Goal: Information Seeking & Learning: Understand process/instructions

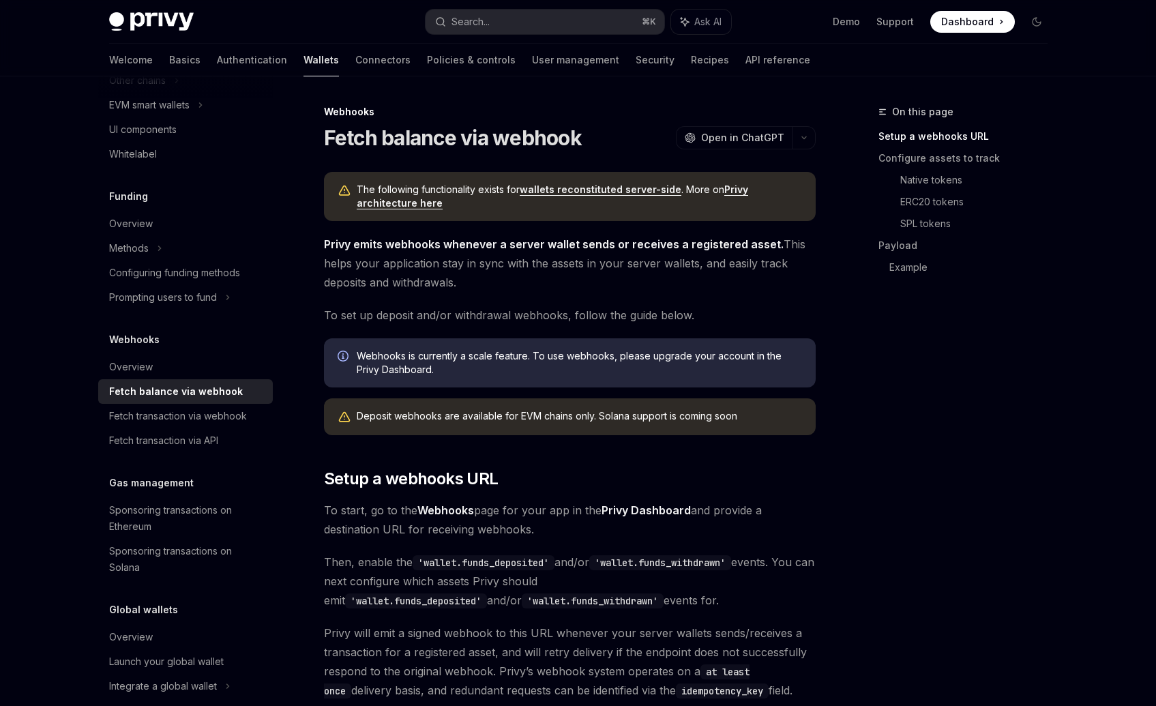
click at [331, 503] on span "To start, go to the Webhooks page for your app in the Privy Dashboard and provi…" at bounding box center [570, 520] width 492 height 38
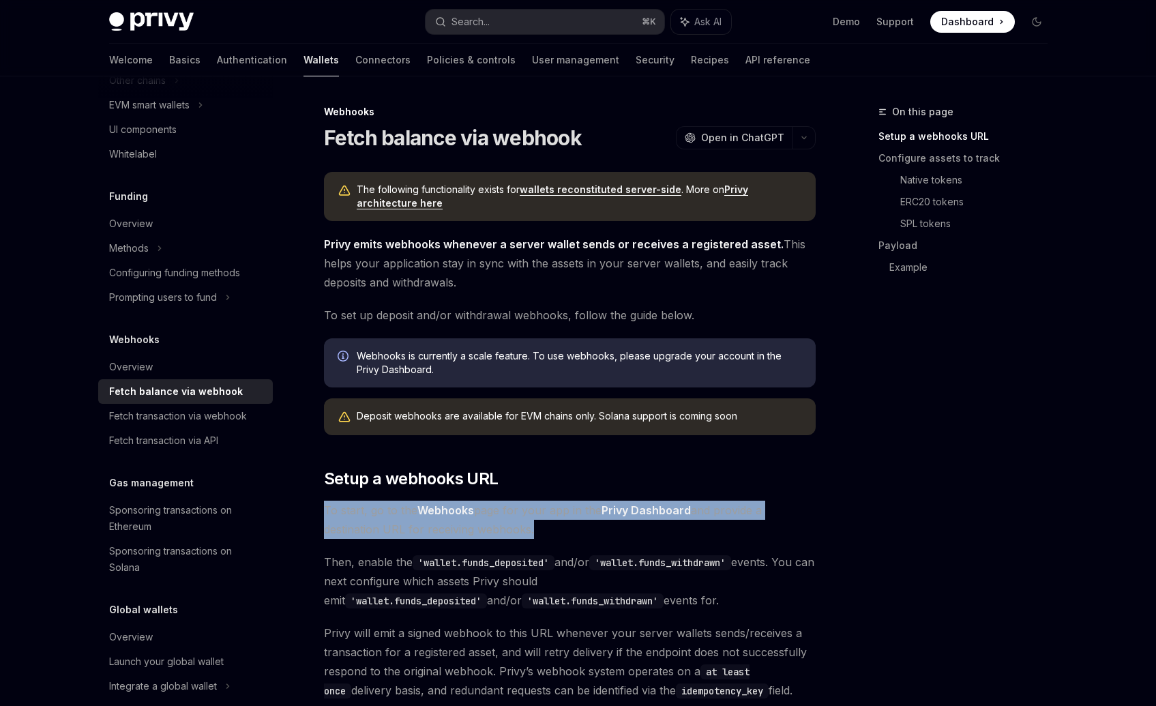
drag, startPoint x: 331, startPoint y: 503, endPoint x: 587, endPoint y: 547, distance: 260.1
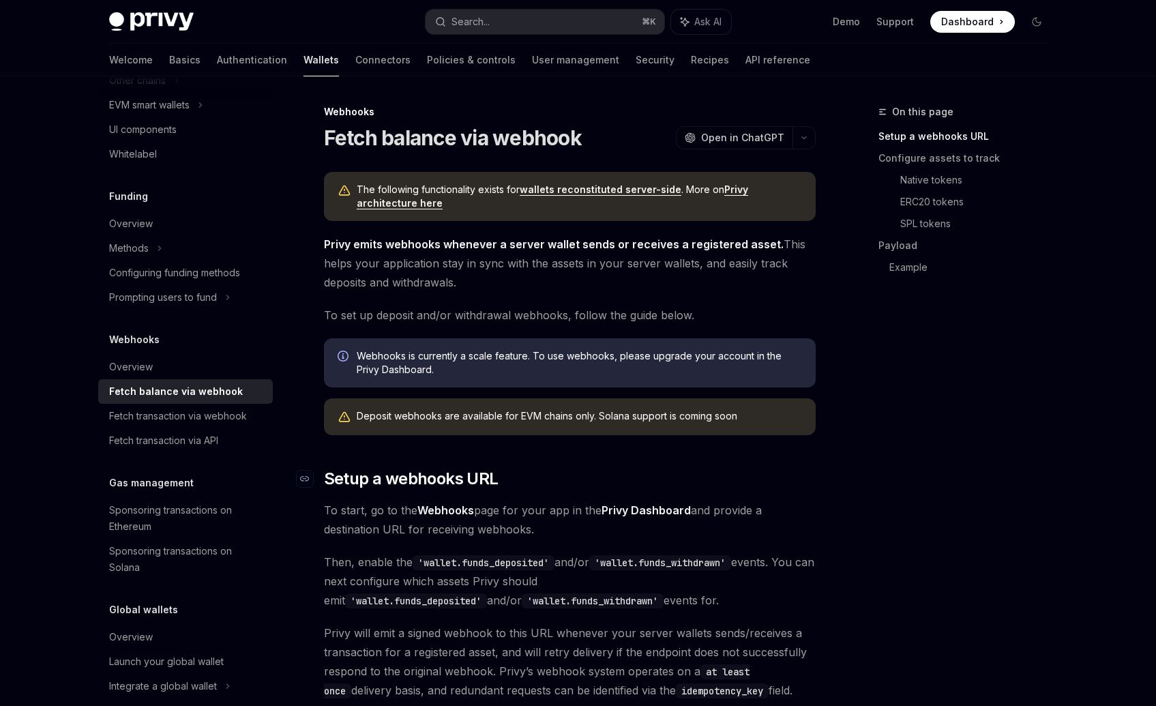
drag, startPoint x: 542, startPoint y: 532, endPoint x: 395, endPoint y: 480, distance: 156.2
click at [415, 520] on span "To start, go to the Webhooks page for your app in the Privy Dashboard and provi…" at bounding box center [570, 520] width 492 height 38
click at [330, 510] on span "To start, go to the Webhooks page for your app in the Privy Dashboard and provi…" at bounding box center [570, 520] width 492 height 38
drag, startPoint x: 330, startPoint y: 510, endPoint x: 475, endPoint y: 531, distance: 146.8
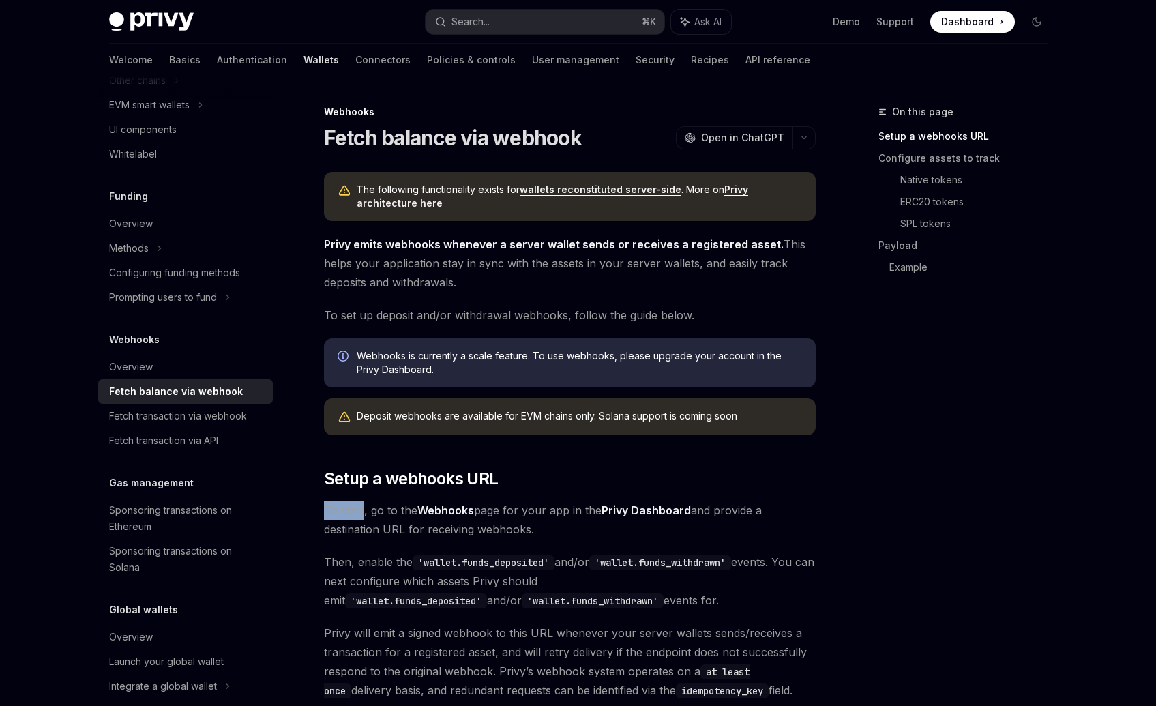
click at [470, 531] on span "To start, go to the Webhooks page for your app in the Privy Dashboard and provi…" at bounding box center [570, 520] width 492 height 38
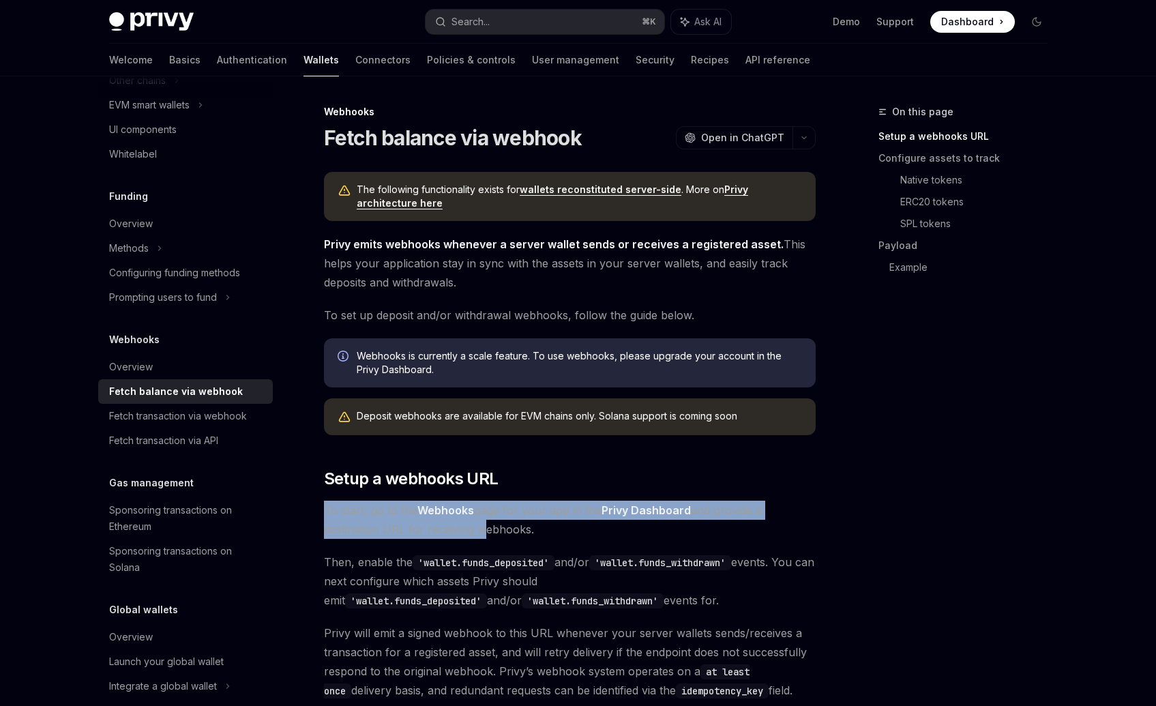
click at [475, 531] on span "To start, go to the Webhooks page for your app in the Privy Dashboard and provi…" at bounding box center [570, 520] width 492 height 38
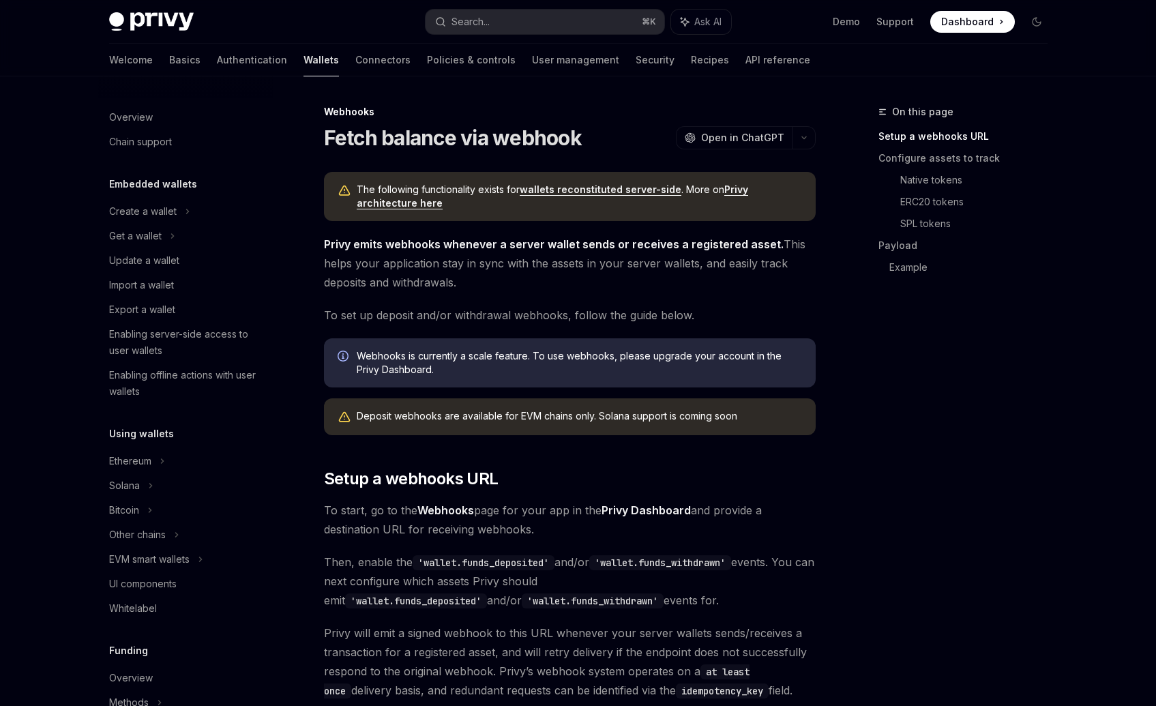
click at [370, 416] on div "Deposit webhooks are available for EVM chains only. Solana support is coming so…" at bounding box center [579, 416] width 445 height 15
drag, startPoint x: 370, startPoint y: 416, endPoint x: 683, endPoint y: 413, distance: 313.1
click at [677, 415] on div "Deposit webhooks are available for EVM chains only. Solana support is coming so…" at bounding box center [579, 416] width 445 height 15
click at [683, 413] on div "Deposit webhooks are available for EVM chains only. Solana support is coming so…" at bounding box center [579, 416] width 445 height 15
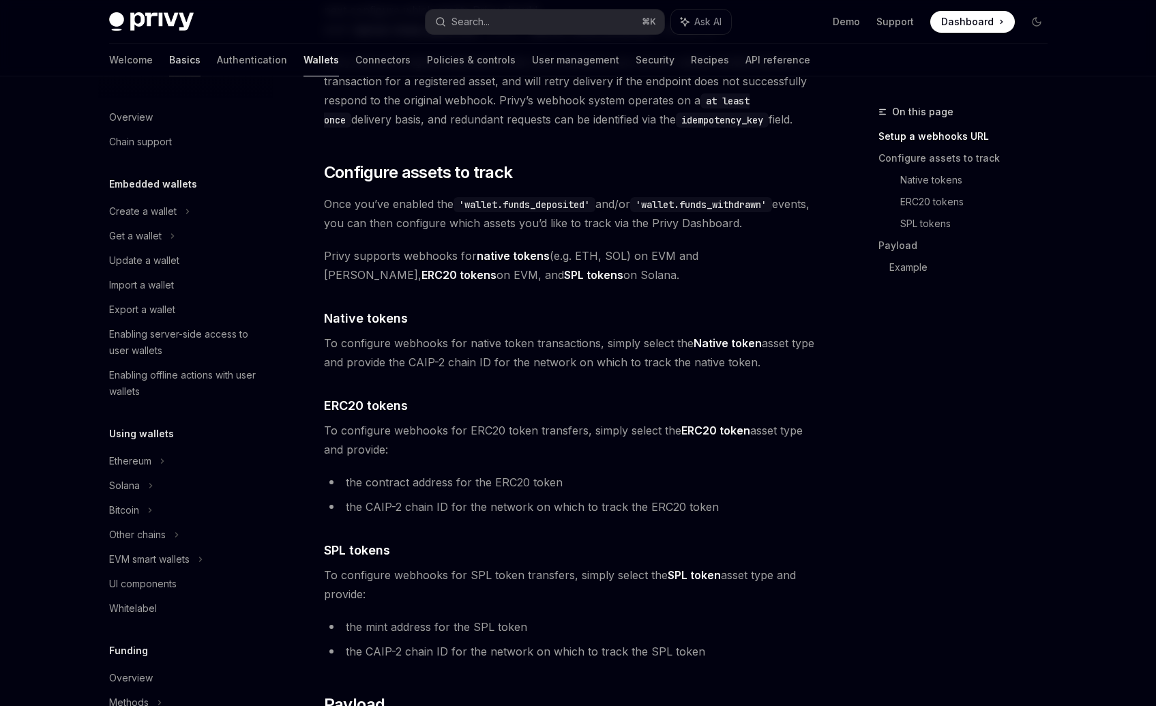
click at [169, 65] on link "Basics" at bounding box center [184, 60] width 31 height 33
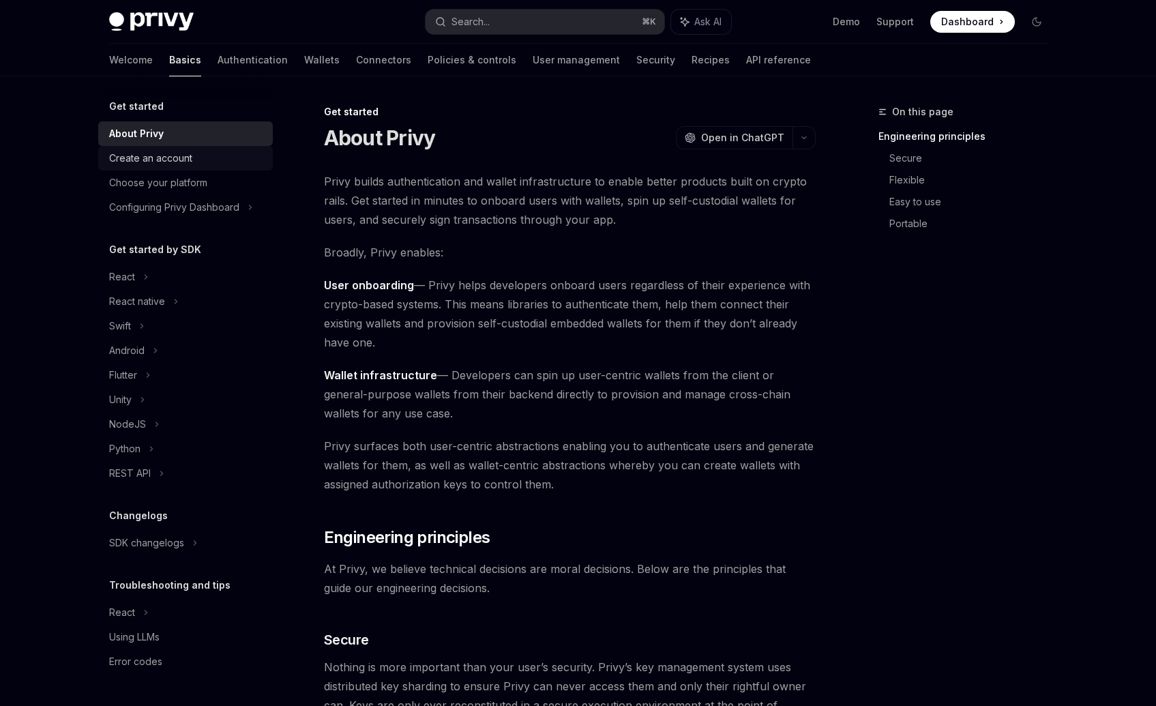
click at [178, 159] on div "Create an account" at bounding box center [150, 158] width 83 height 16
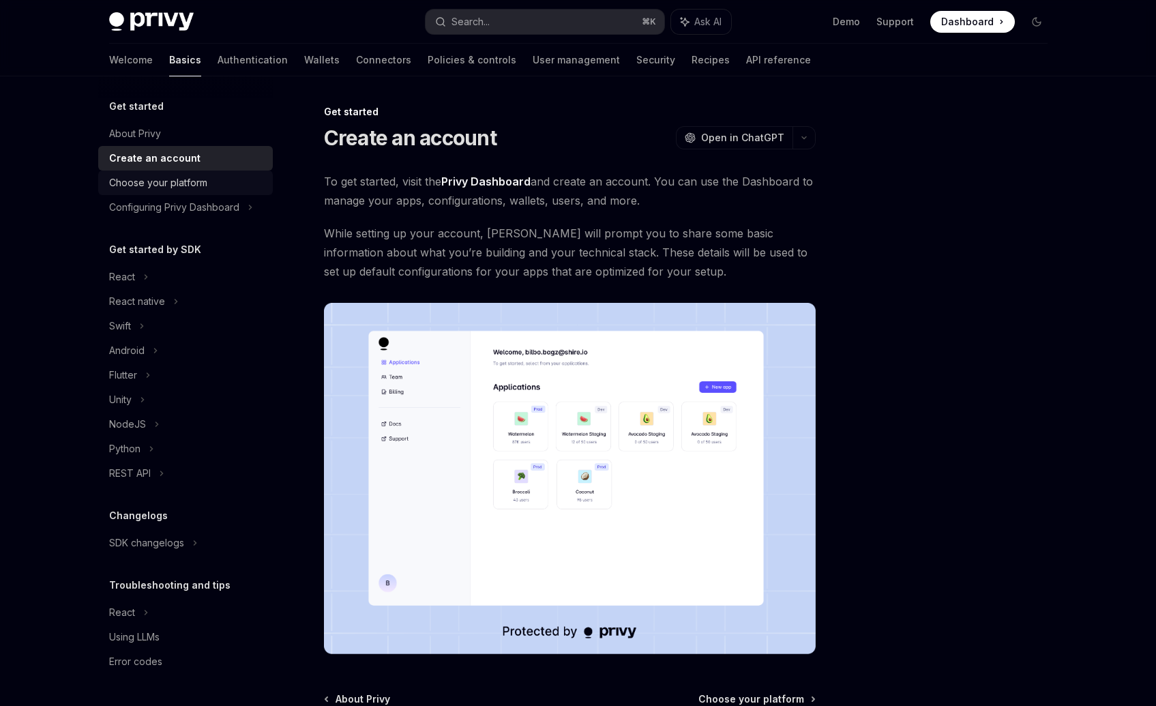
click at [177, 186] on div "Choose your platform" at bounding box center [158, 183] width 98 height 16
type textarea "*"
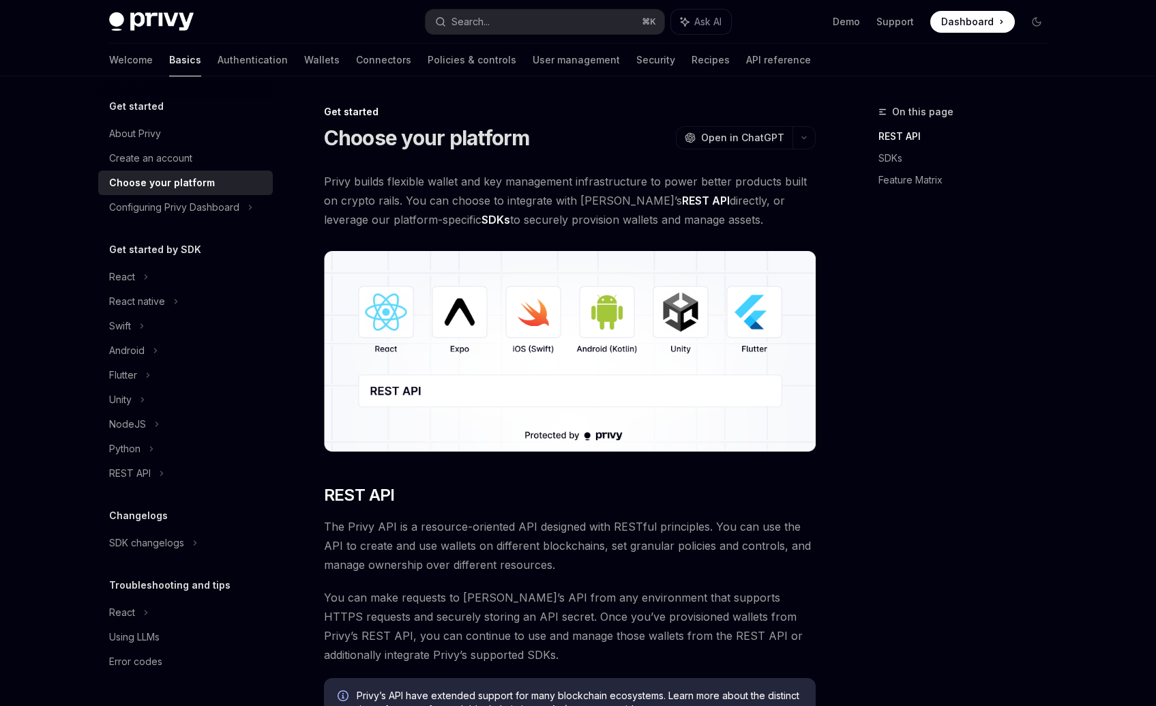
click at [685, 220] on span "Privy builds flexible wallet and key management infrastructure to power better …" at bounding box center [570, 200] width 492 height 57
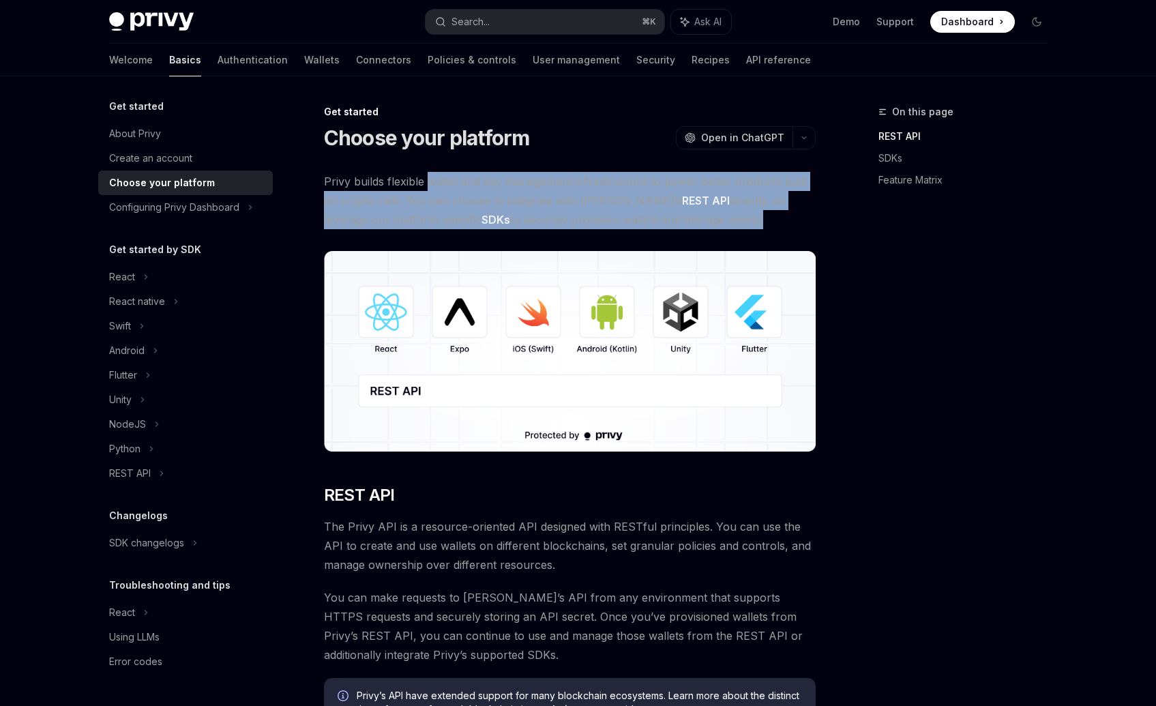
drag, startPoint x: 685, startPoint y: 220, endPoint x: 439, endPoint y: 186, distance: 248.6
click at [439, 186] on span "Privy builds flexible wallet and key management infrastructure to power better …" at bounding box center [570, 200] width 492 height 57
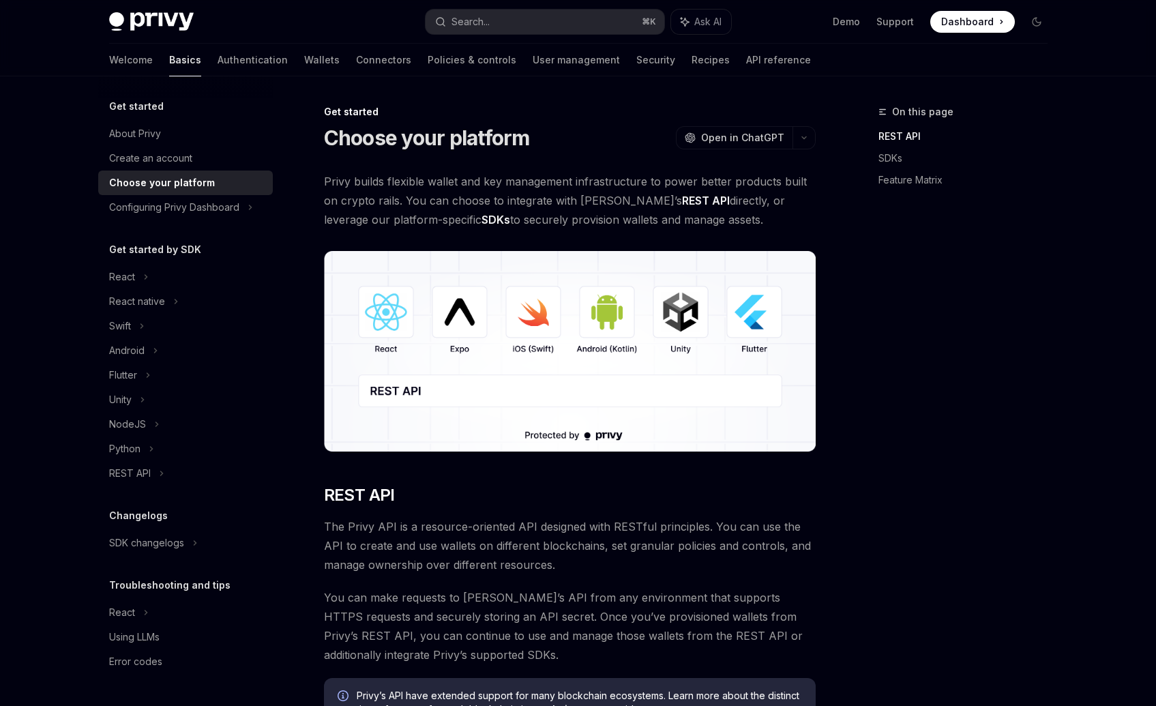
click at [347, 177] on span "Privy builds flexible wallet and key management infrastructure to power better …" at bounding box center [570, 200] width 492 height 57
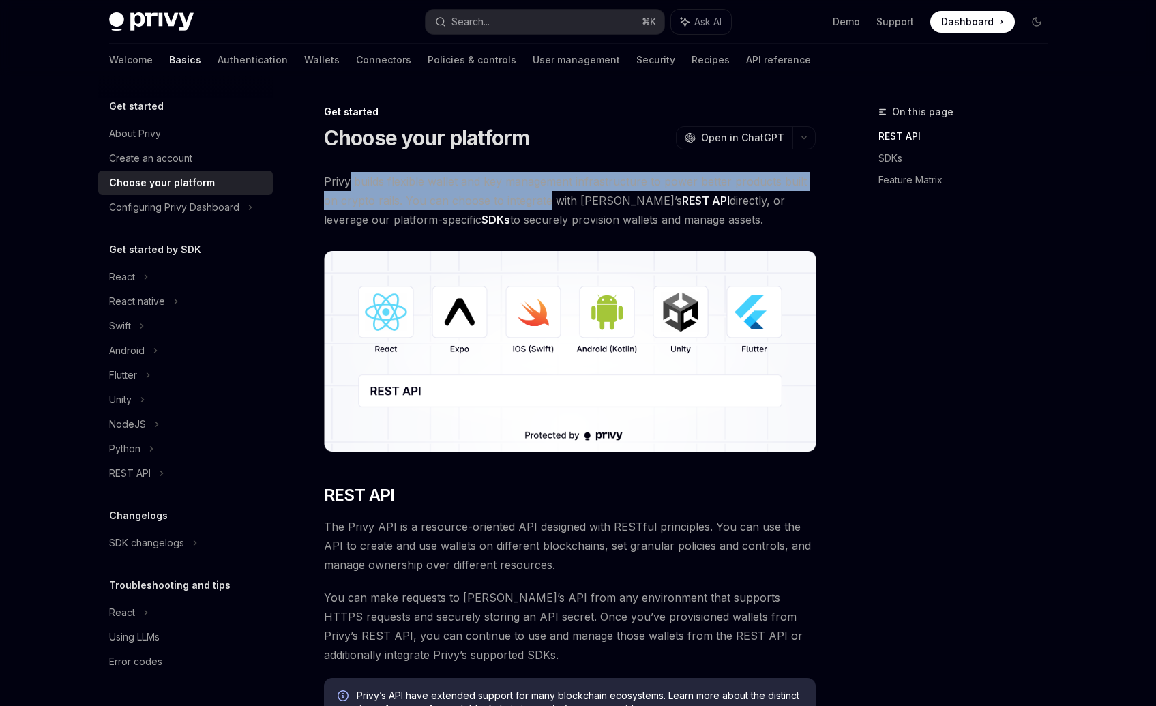
drag, startPoint x: 347, startPoint y: 177, endPoint x: 599, endPoint y: 226, distance: 256.4
click at [584, 226] on span "Privy builds flexible wallet and key management infrastructure to power better …" at bounding box center [570, 200] width 492 height 57
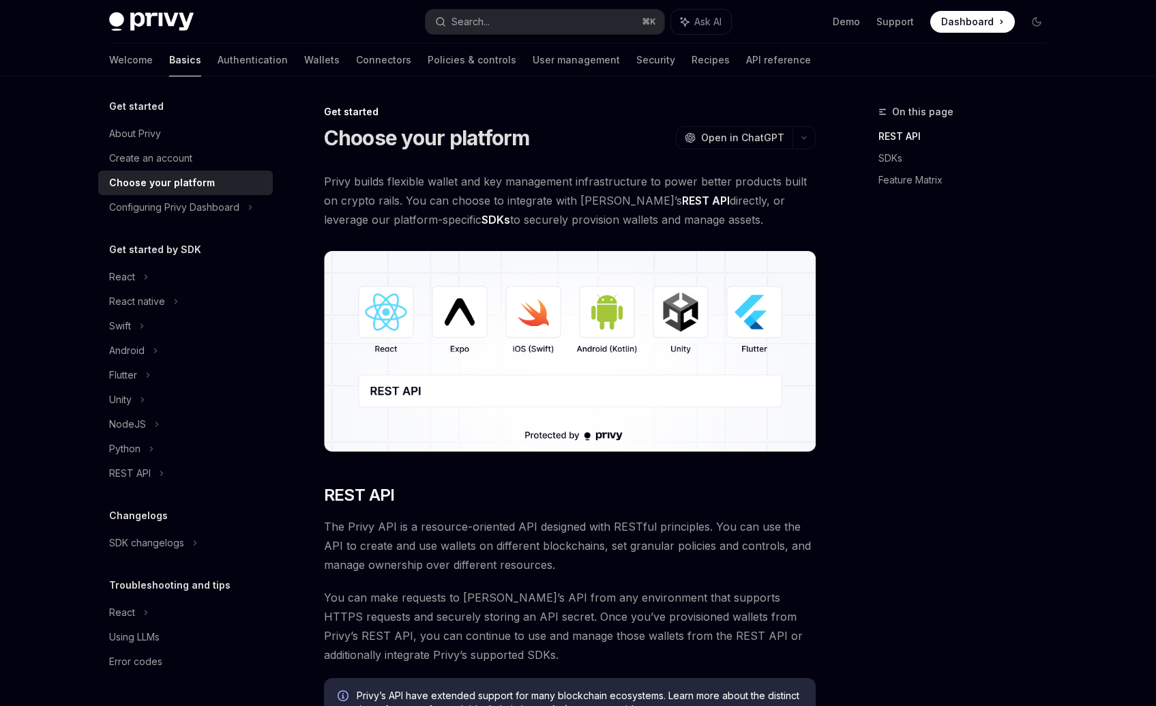
click at [599, 226] on span "Privy builds flexible wallet and key management infrastructure to power better …" at bounding box center [570, 200] width 492 height 57
click at [685, 224] on span "Privy builds flexible wallet and key management infrastructure to power better …" at bounding box center [570, 200] width 492 height 57
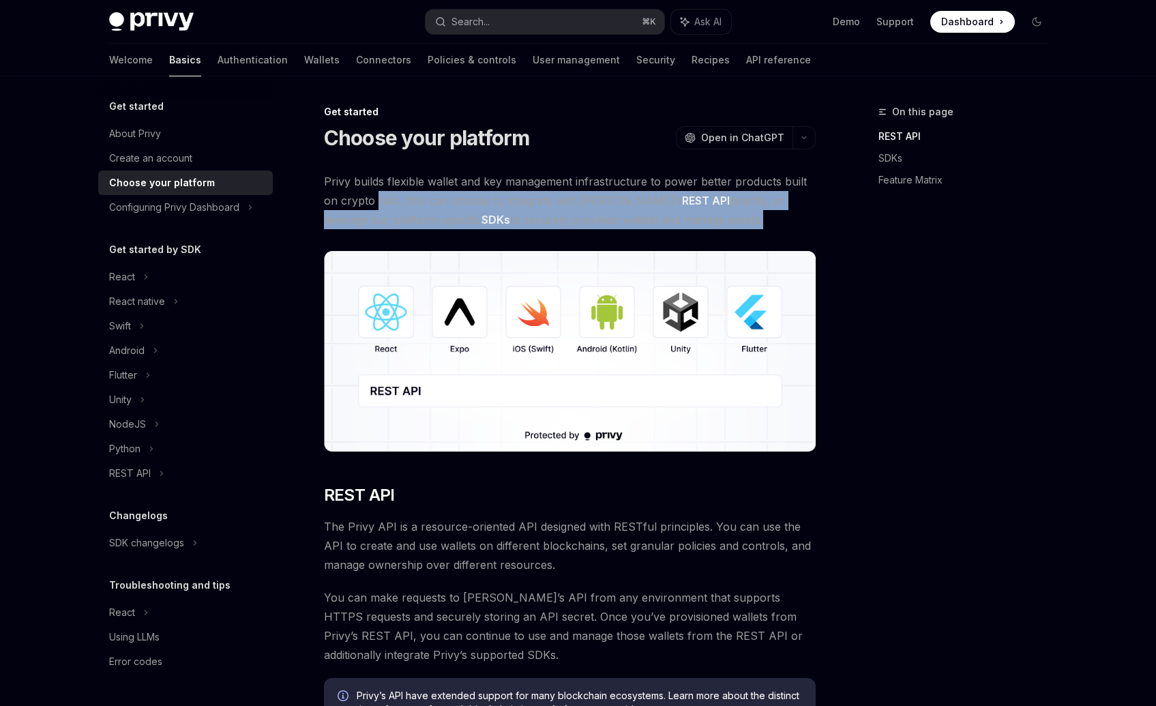
drag, startPoint x: 685, startPoint y: 224, endPoint x: 381, endPoint y: 192, distance: 305.3
click at [381, 192] on span "Privy builds flexible wallet and key management infrastructure to power better …" at bounding box center [570, 200] width 492 height 57
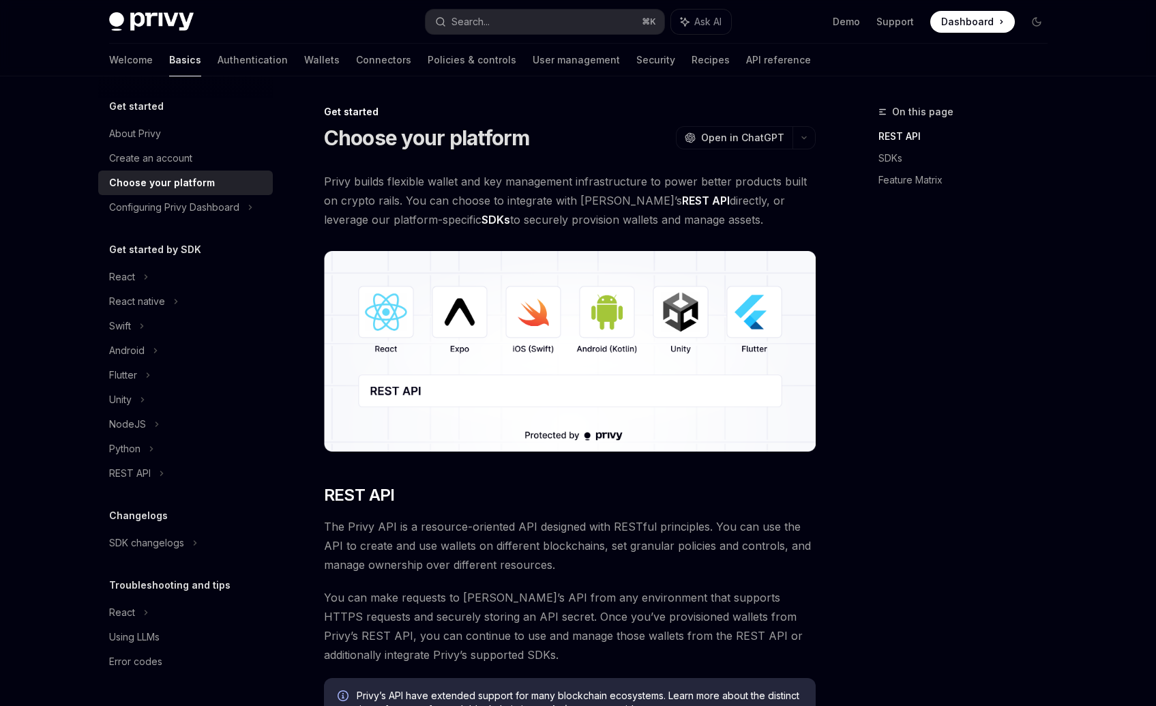
click at [338, 175] on span "Privy builds flexible wallet and key management infrastructure to power better …" at bounding box center [570, 200] width 492 height 57
drag, startPoint x: 338, startPoint y: 175, endPoint x: 512, endPoint y: 224, distance: 180.7
click at [504, 224] on span "Privy builds flexible wallet and key management infrastructure to power better …" at bounding box center [570, 200] width 492 height 57
click at [512, 224] on span "Privy builds flexible wallet and key management infrastructure to power better …" at bounding box center [570, 200] width 492 height 57
click at [411, 196] on span "Privy builds flexible wallet and key management infrastructure to power better …" at bounding box center [570, 200] width 492 height 57
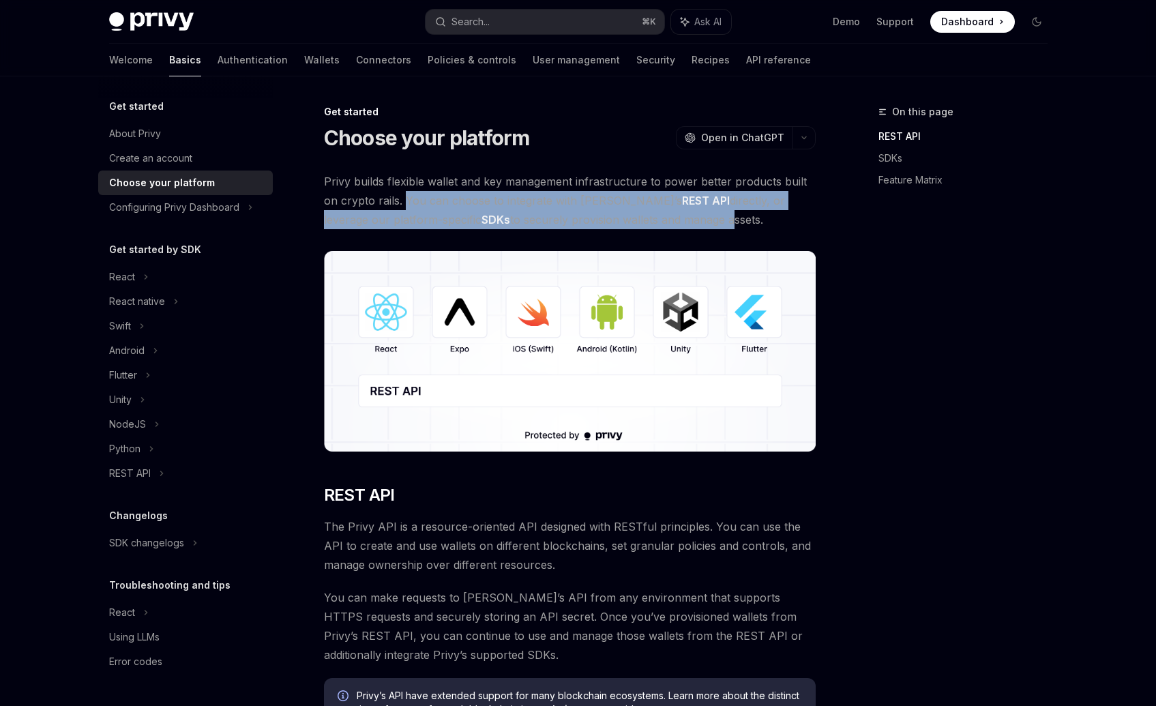
drag, startPoint x: 411, startPoint y: 196, endPoint x: 660, endPoint y: 220, distance: 250.2
click at [660, 220] on span "Privy builds flexible wallet and key management infrastructure to power better …" at bounding box center [570, 200] width 492 height 57
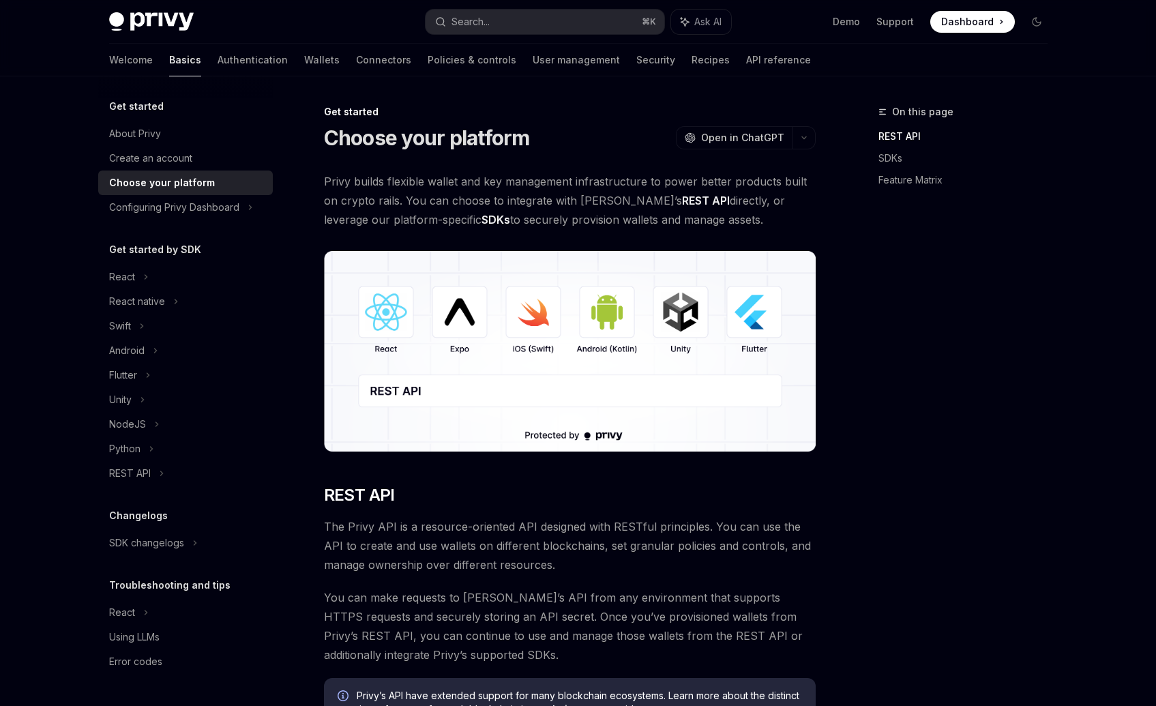
click at [677, 220] on span "Privy builds flexible wallet and key management infrastructure to power better …" at bounding box center [570, 200] width 492 height 57
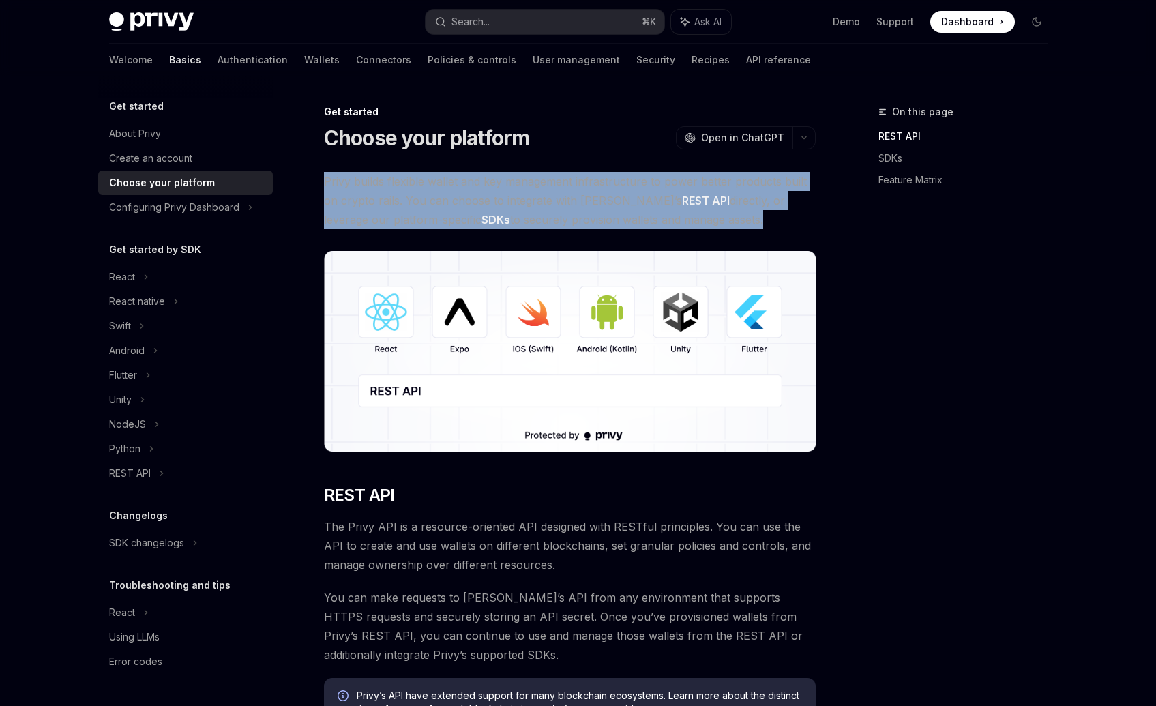
drag, startPoint x: 677, startPoint y: 220, endPoint x: 334, endPoint y: 170, distance: 346.8
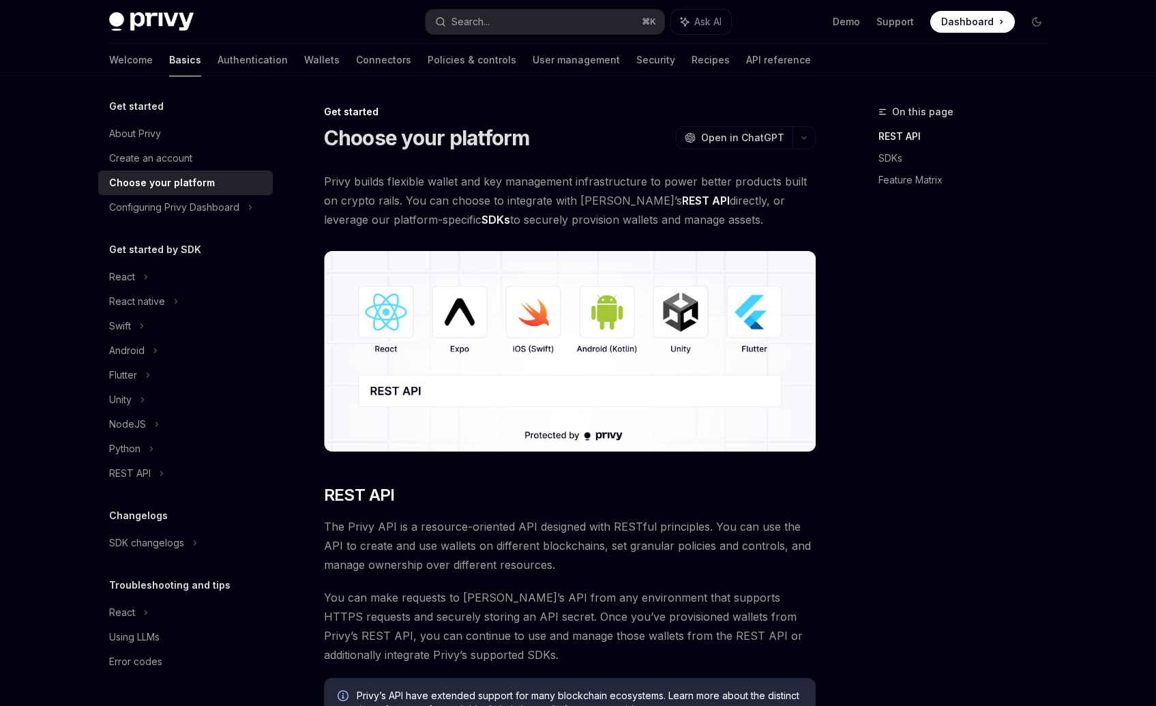
click at [333, 175] on span "Privy builds flexible wallet and key management infrastructure to power better …" at bounding box center [570, 200] width 492 height 57
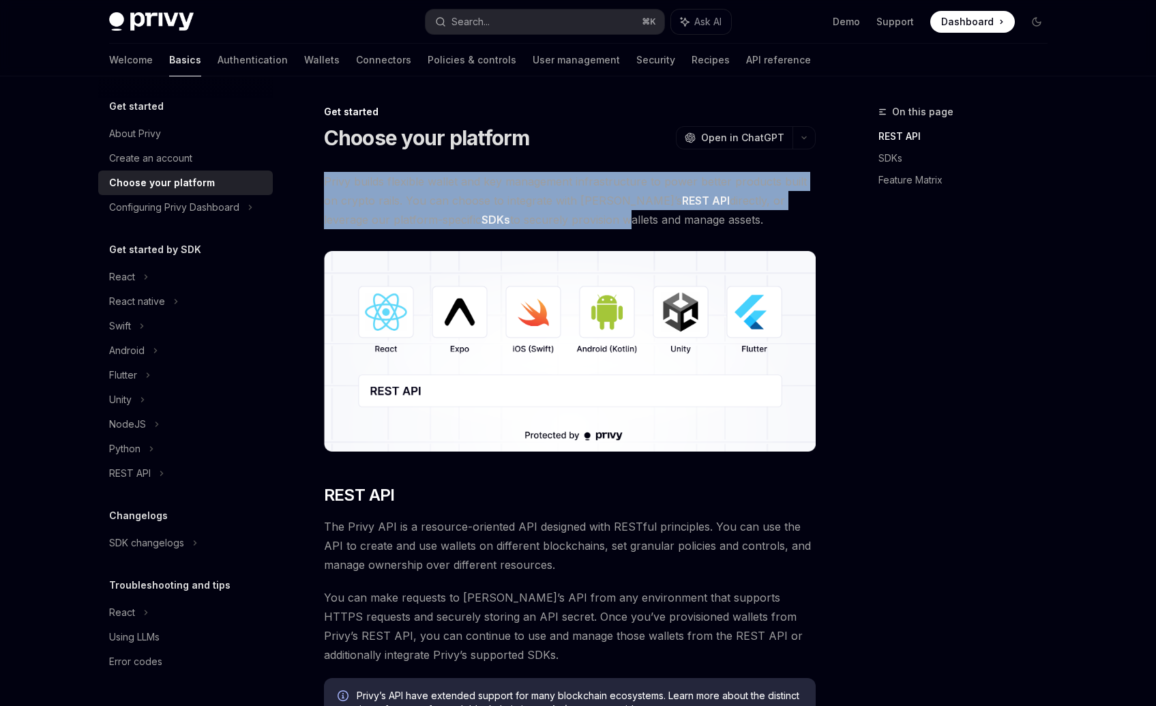
drag, startPoint x: 333, startPoint y: 175, endPoint x: 581, endPoint y: 234, distance: 255.1
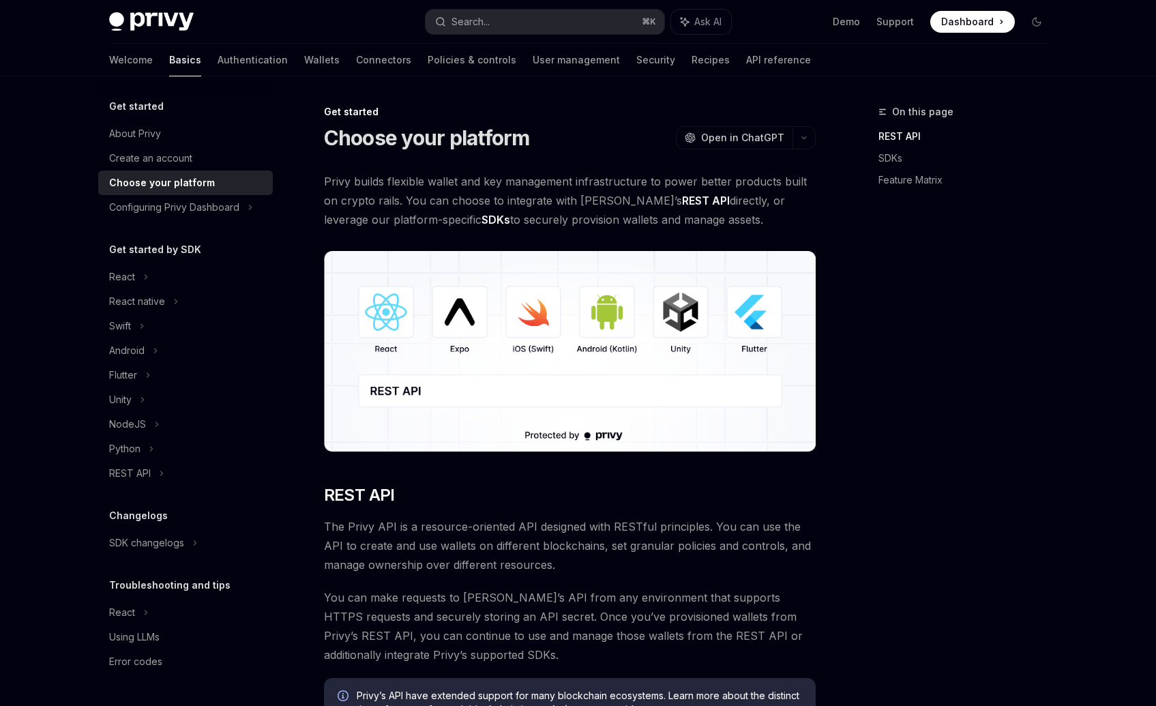
click at [701, 220] on span "Privy builds flexible wallet and key management infrastructure to power better …" at bounding box center [570, 200] width 492 height 57
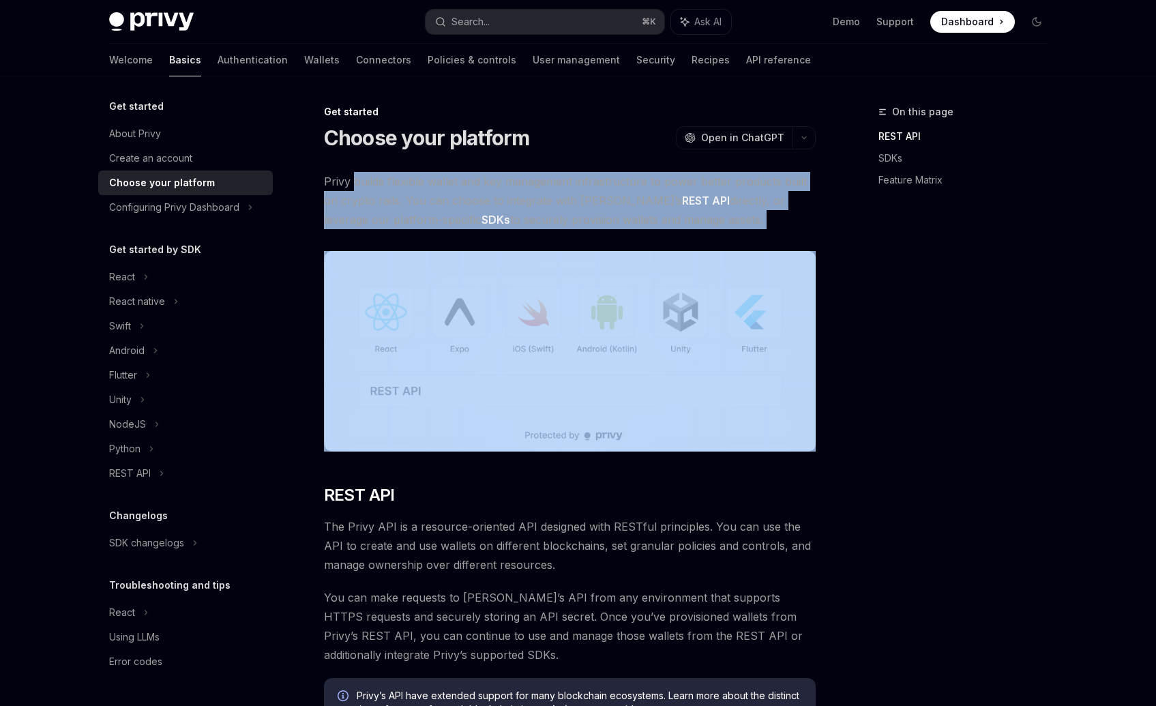
drag, startPoint x: 701, startPoint y: 220, endPoint x: 355, endPoint y: 172, distance: 349.2
click at [355, 172] on span "Privy builds flexible wallet and key management infrastructure to power better …" at bounding box center [570, 200] width 492 height 57
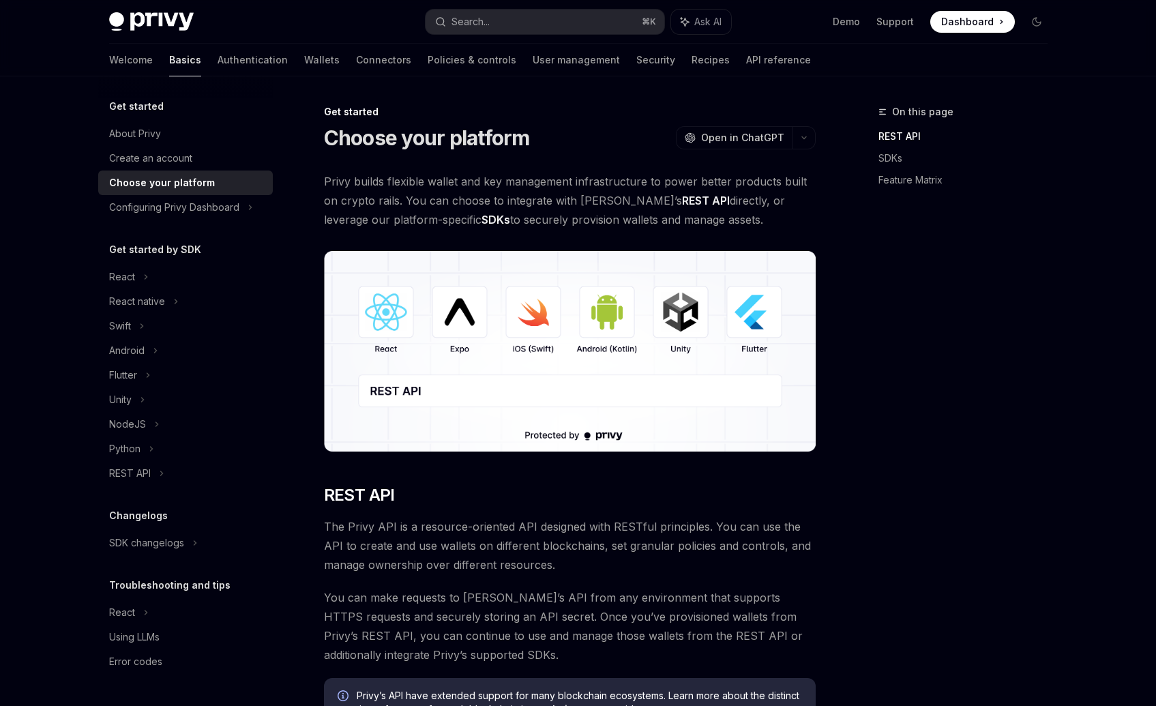
click at [344, 179] on span "Privy builds flexible wallet and key management infrastructure to power better …" at bounding box center [570, 200] width 492 height 57
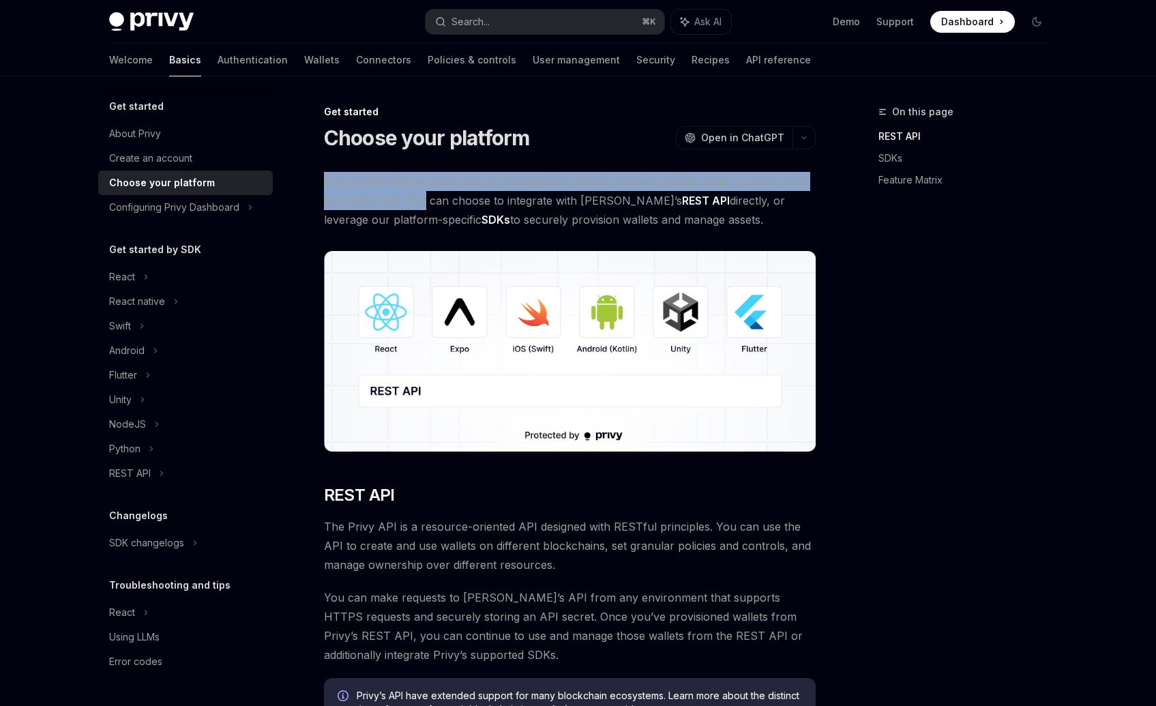
drag, startPoint x: 344, startPoint y: 179, endPoint x: 491, endPoint y: 222, distance: 153.0
click at [484, 222] on span "Privy builds flexible wallet and key management infrastructure to power better …" at bounding box center [570, 200] width 492 height 57
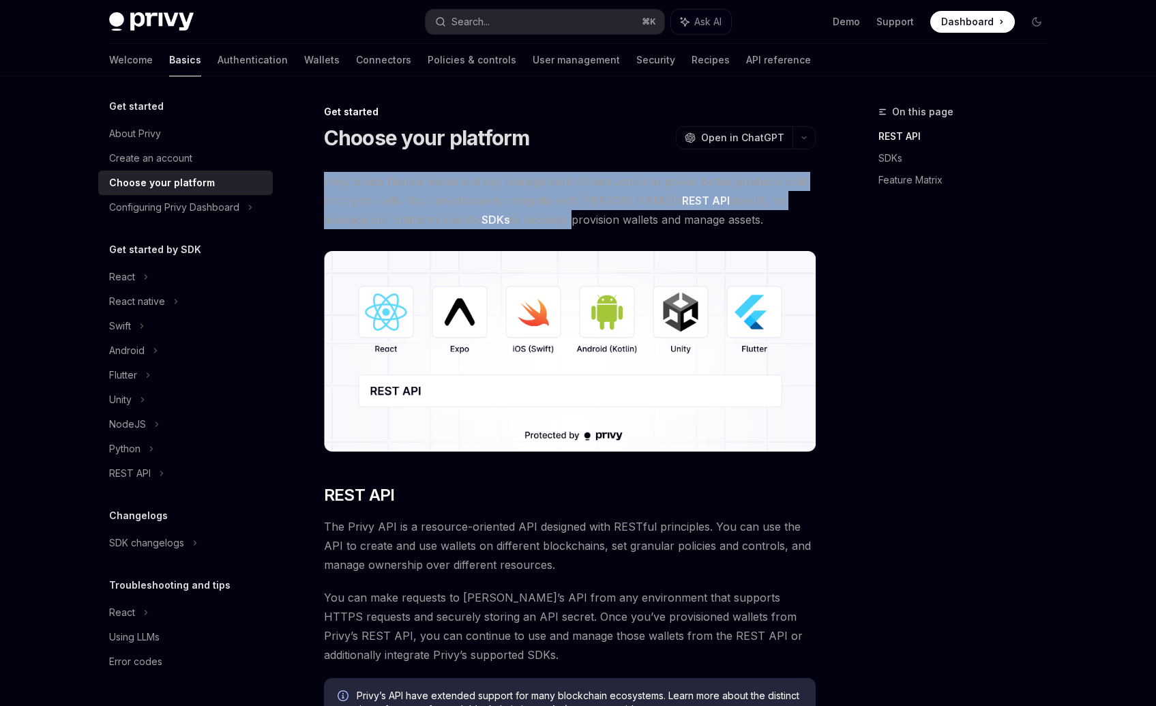
click at [491, 222] on span "Privy builds flexible wallet and key management infrastructure to power better …" at bounding box center [570, 200] width 492 height 57
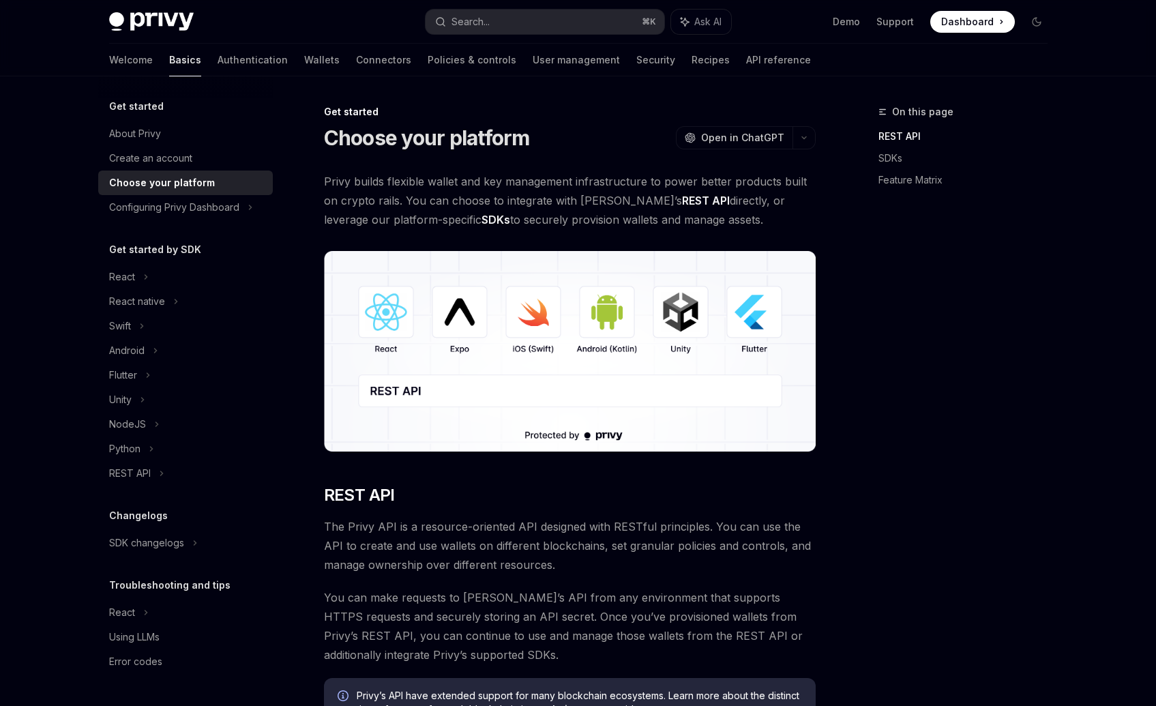
click at [461, 220] on span "Privy builds flexible wallet and key management infrastructure to power better …" at bounding box center [570, 200] width 492 height 57
drag, startPoint x: 461, startPoint y: 220, endPoint x: 655, endPoint y: 220, distance: 194.4
click at [651, 220] on span "Privy builds flexible wallet and key management infrastructure to power better …" at bounding box center [570, 200] width 492 height 57
click at [655, 220] on span "Privy builds flexible wallet and key management infrastructure to power better …" at bounding box center [570, 200] width 492 height 57
click at [688, 216] on span "Privy builds flexible wallet and key management infrastructure to power better …" at bounding box center [570, 200] width 492 height 57
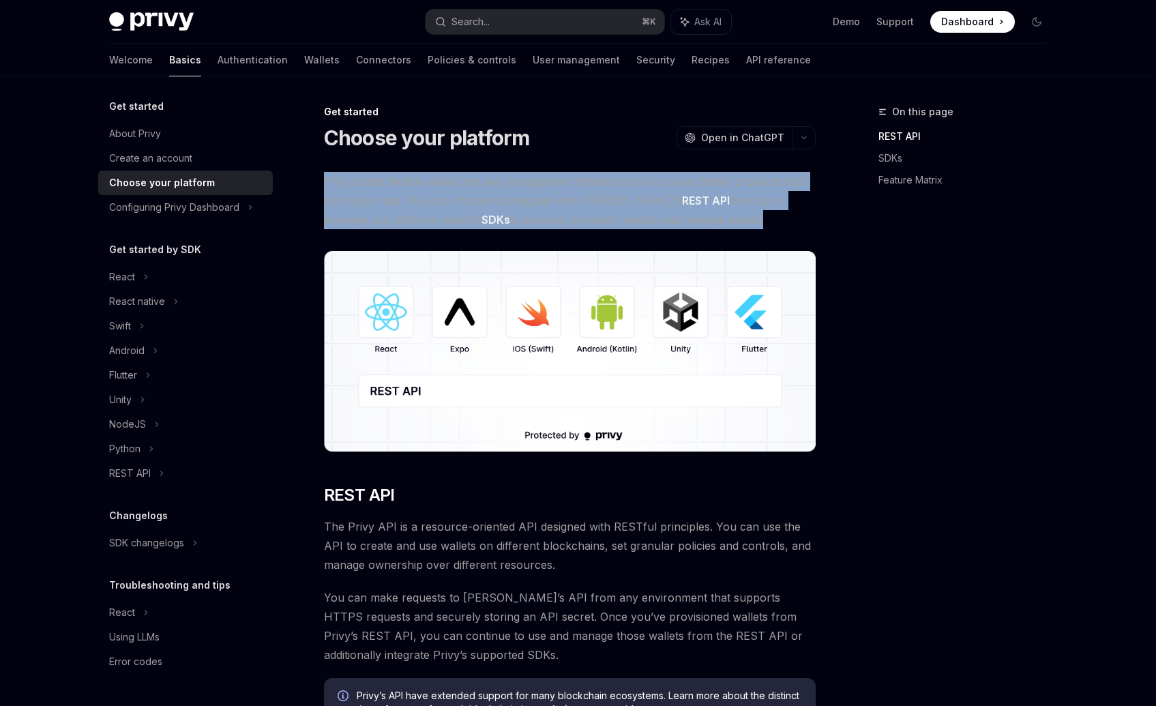
drag, startPoint x: 688, startPoint y: 216, endPoint x: 330, endPoint y: 176, distance: 360.3
click at [330, 177] on span "Privy builds flexible wallet and key management infrastructure to power better …" at bounding box center [570, 200] width 492 height 57
click at [330, 176] on span "Privy builds flexible wallet and key management infrastructure to power better …" at bounding box center [570, 200] width 492 height 57
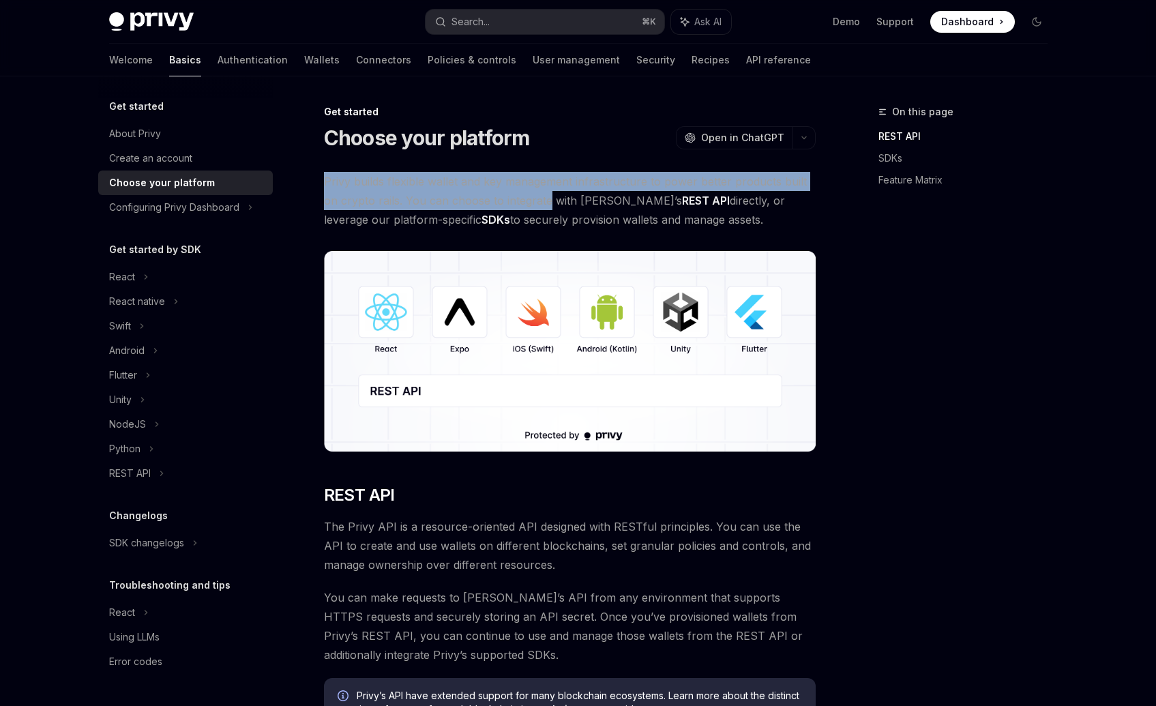
drag, startPoint x: 330, startPoint y: 176, endPoint x: 599, endPoint y: 228, distance: 273.7
click at [598, 227] on span "Privy builds flexible wallet and key management infrastructure to power better …" at bounding box center [570, 200] width 492 height 57
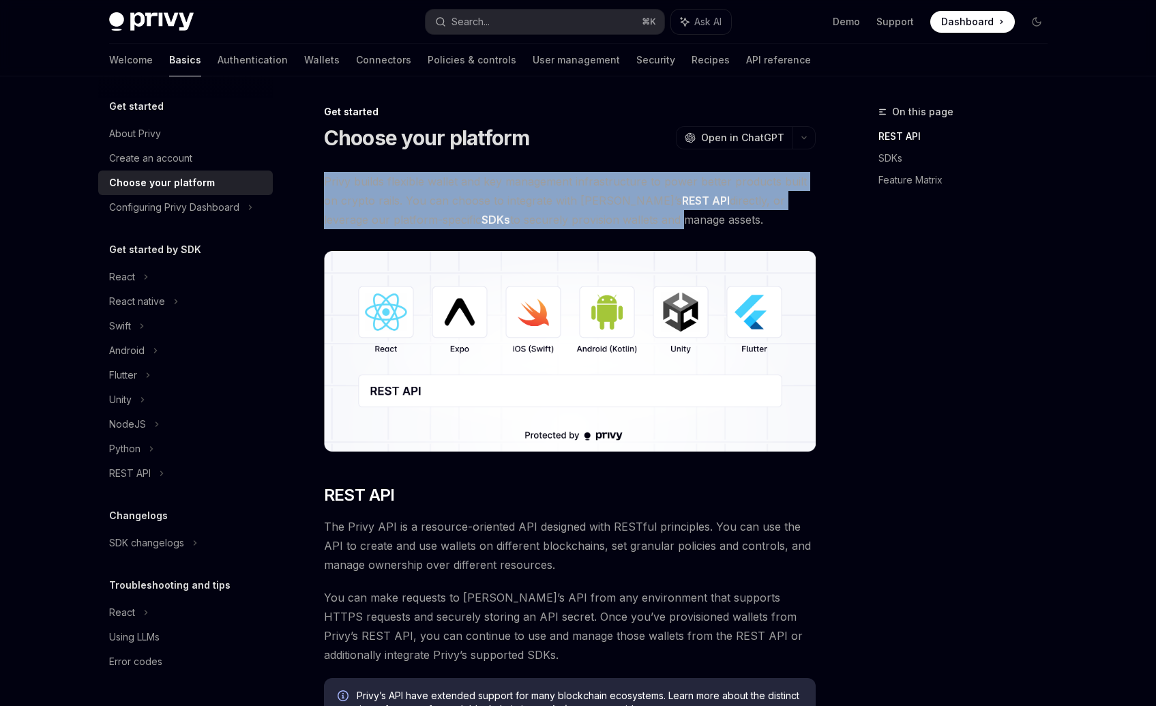
click at [599, 228] on span "Privy builds flexible wallet and key management infrastructure to power better …" at bounding box center [570, 200] width 492 height 57
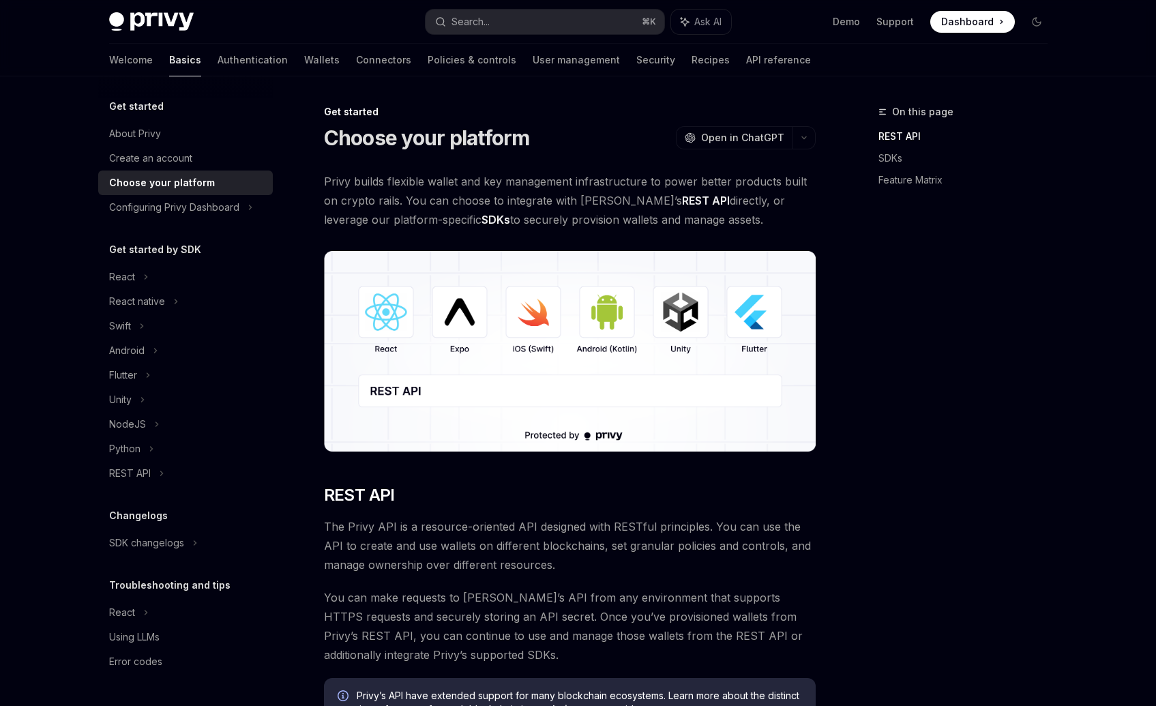
click at [493, 179] on span "Privy builds flexible wallet and key management infrastructure to power better …" at bounding box center [570, 200] width 492 height 57
